Goal: Communication & Community: Answer question/provide support

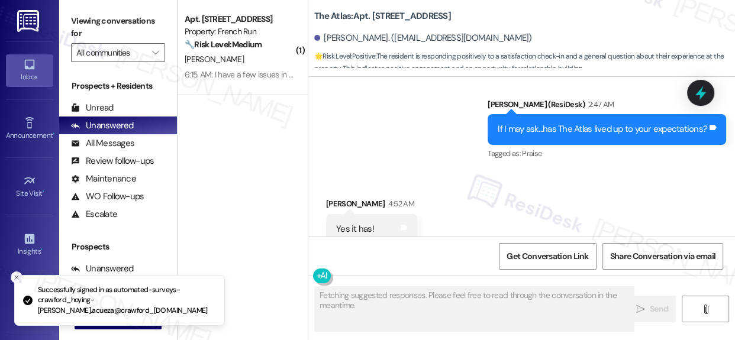
scroll to position [577, 0]
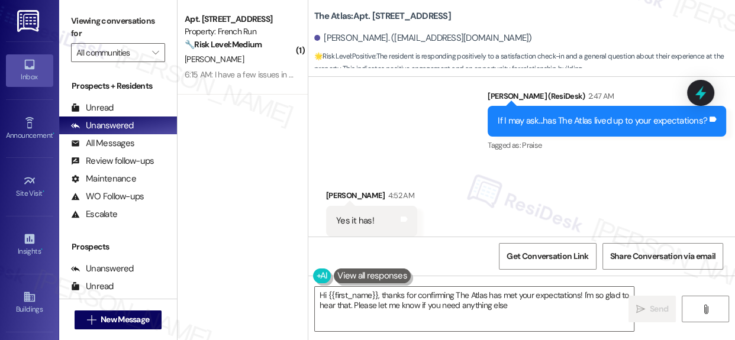
type textarea "Hi {{first_name}}, thanks for confirming The Atlas has met your expectations! I…"
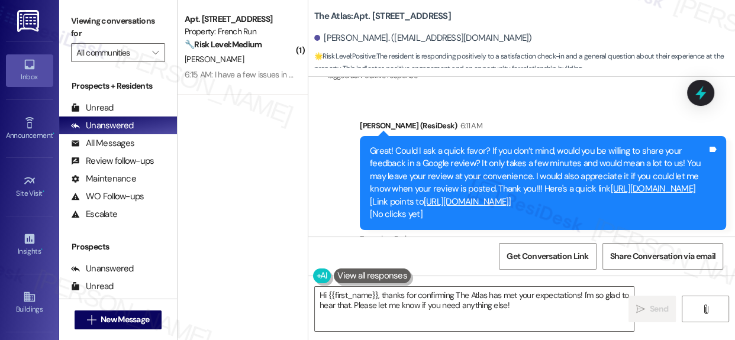
scroll to position [766, 0]
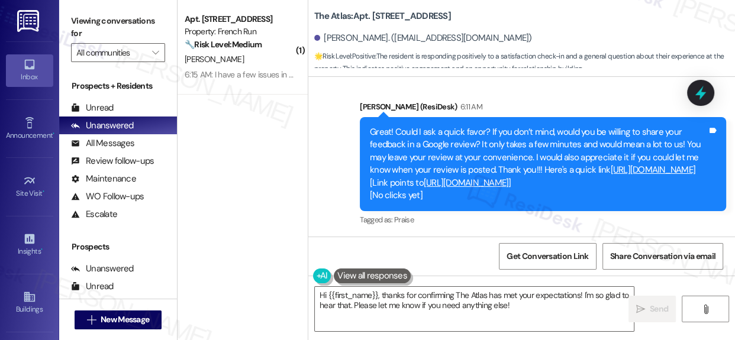
click at [610, 164] on link "[URL][DOMAIN_NAME]" at bounding box center [652, 170] width 85 height 12
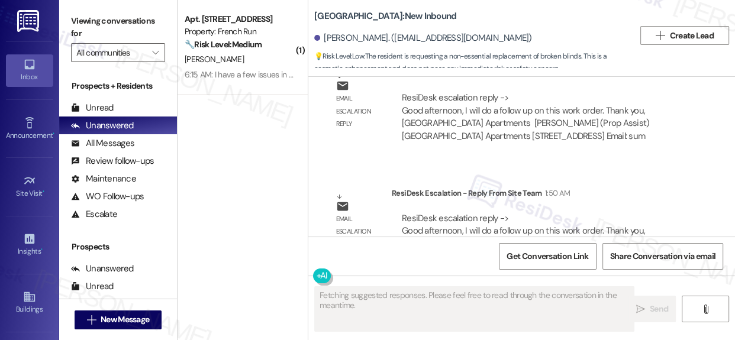
scroll to position [3496, 0]
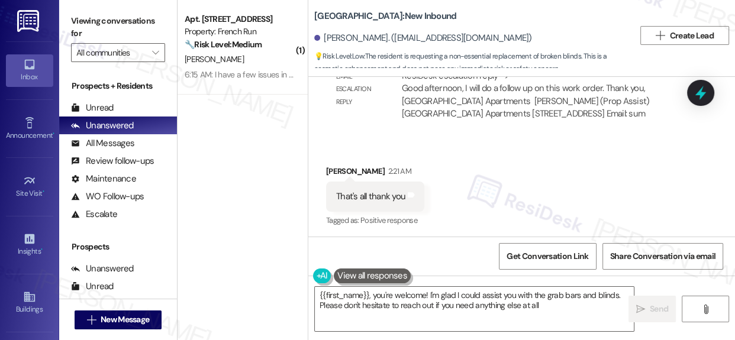
type textarea "{{first_name}}, you're welcome! I'm glad I could assist you with the grab bars …"
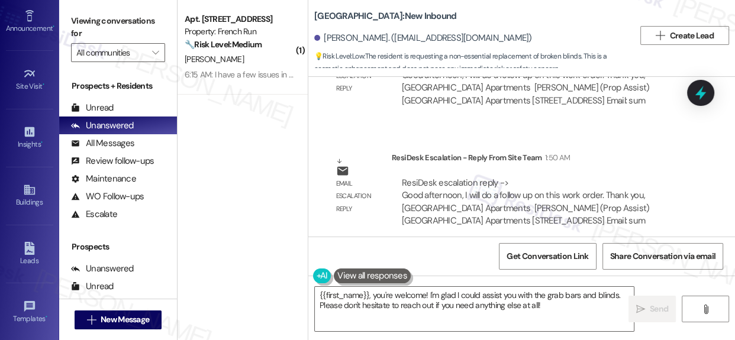
scroll to position [222, 0]
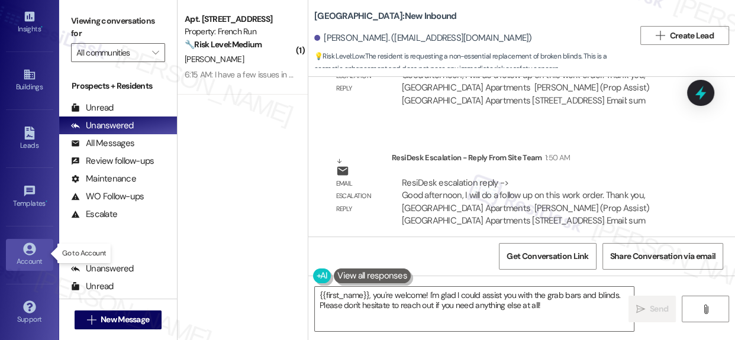
click at [24, 246] on icon at bounding box center [29, 249] width 12 height 12
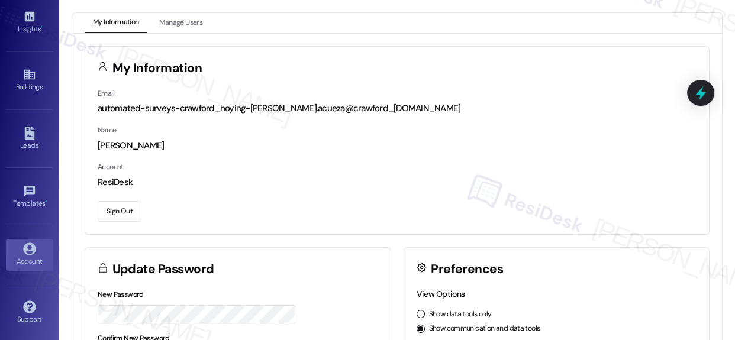
click at [131, 207] on button "Sign Out" at bounding box center [120, 211] width 44 height 21
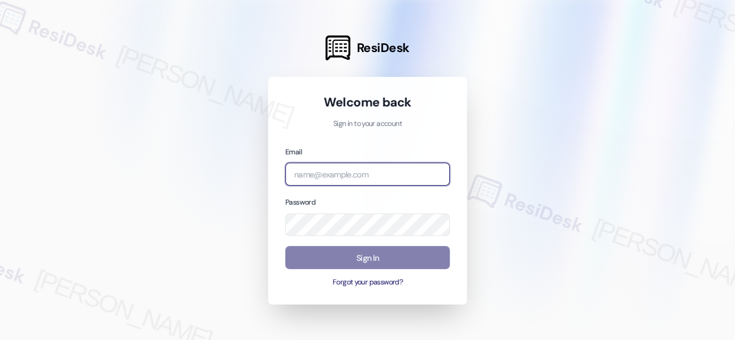
click at [394, 182] on input "email" at bounding box center [367, 174] width 164 height 23
type input "[EMAIL_ADDRESS][PERSON_NAME][DOMAIN_NAME]"
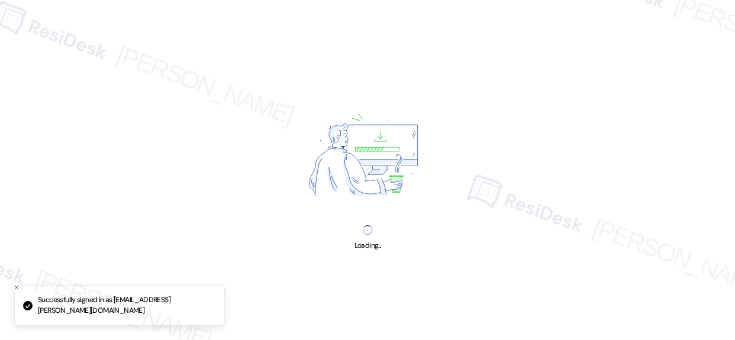
click at [377, 254] on div "Loading..." at bounding box center [367, 170] width 735 height 340
